Goal: Navigation & Orientation: Find specific page/section

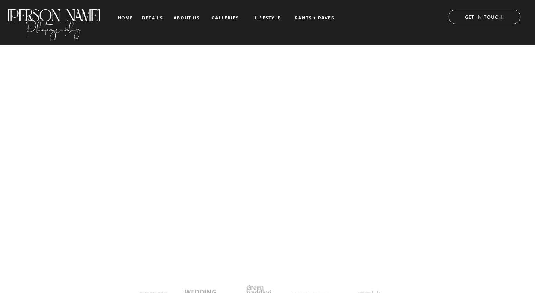
click at [229, 18] on nav "galleries" at bounding box center [225, 17] width 31 height 5
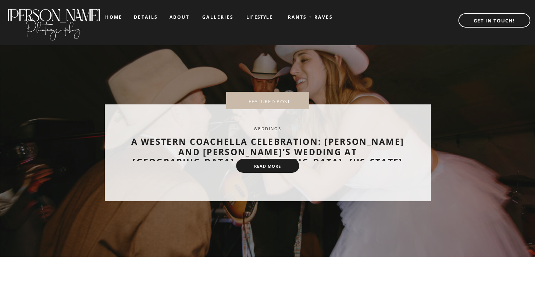
click at [145, 17] on nav "details" at bounding box center [146, 17] width 24 height 4
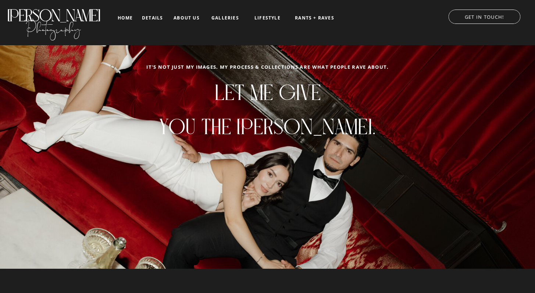
click at [157, 17] on nav "details" at bounding box center [152, 17] width 21 height 4
click at [127, 19] on nav "home" at bounding box center [125, 17] width 17 height 5
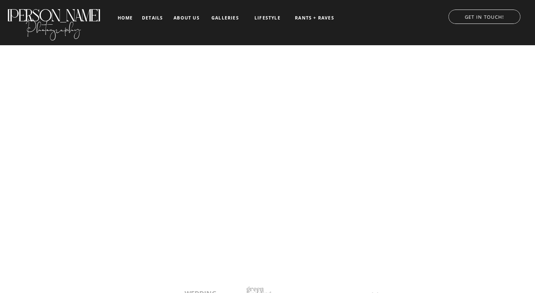
click at [490, 18] on p "GET IN TOUCH!" at bounding box center [484, 15] width 87 height 7
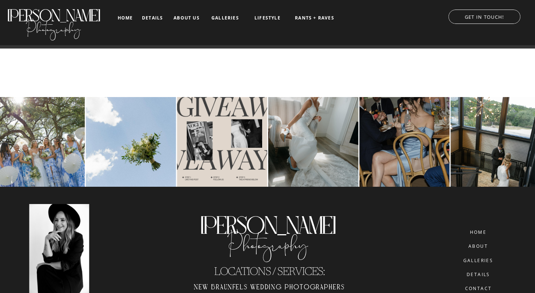
scroll to position [879, 0]
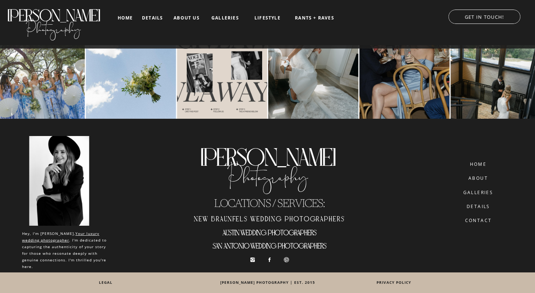
click at [485, 221] on nav "CONTACT" at bounding box center [478, 220] width 42 height 5
click at [478, 178] on nav "about" at bounding box center [478, 178] width 28 height 5
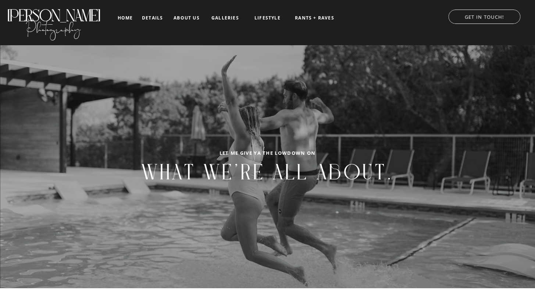
click at [225, 16] on nav "galleries" at bounding box center [225, 17] width 31 height 5
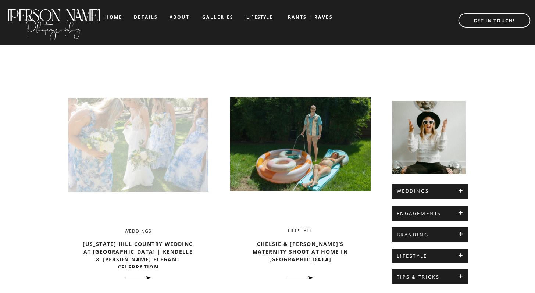
scroll to position [235, 0]
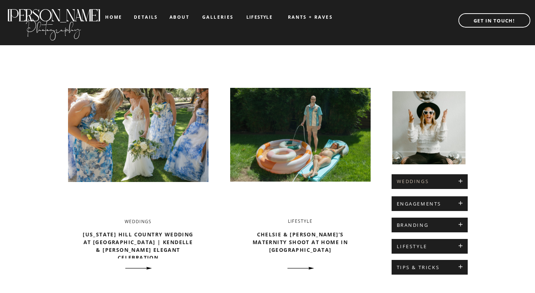
click at [450, 180] on h2 "WEDDINGS" at bounding box center [430, 182] width 66 height 6
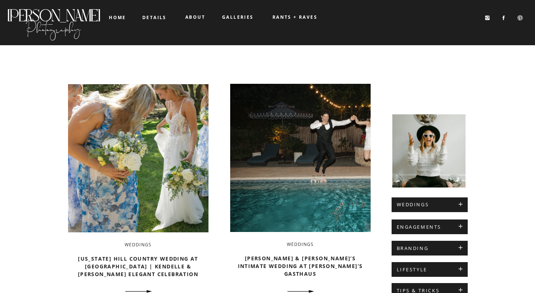
scroll to position [4, 0]
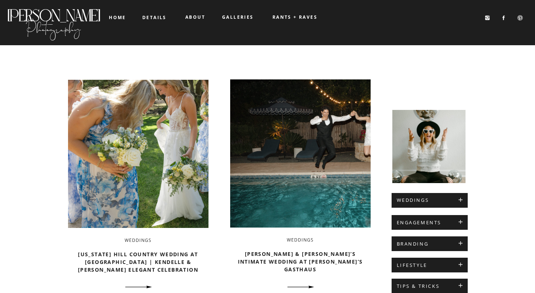
click at [72, 18] on h2 "[PERSON_NAME]" at bounding box center [53, 12] width 94 height 12
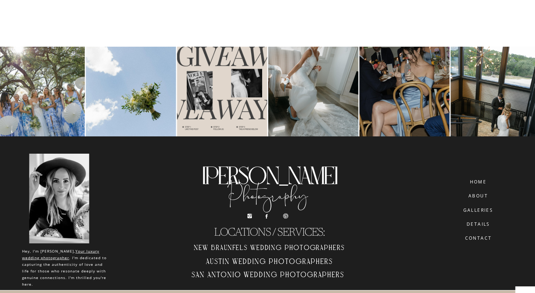
scroll to position [4424, 0]
